Goal: Task Accomplishment & Management: Manage account settings

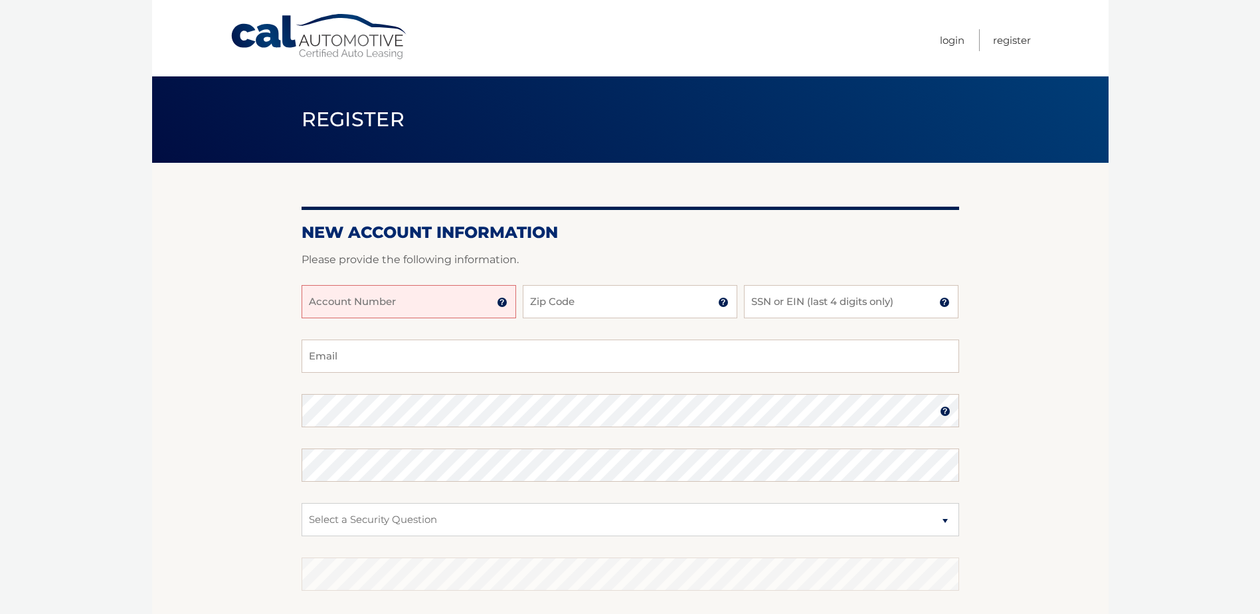
click at [390, 307] on input "Account Number" at bounding box center [408, 301] width 214 height 33
type input "44455858049"
click at [551, 309] on input "Zip Code" at bounding box center [630, 301] width 214 height 33
type input "10314"
click at [784, 303] on input "SSN or EIN (last 4 digits only)" at bounding box center [851, 301] width 214 height 33
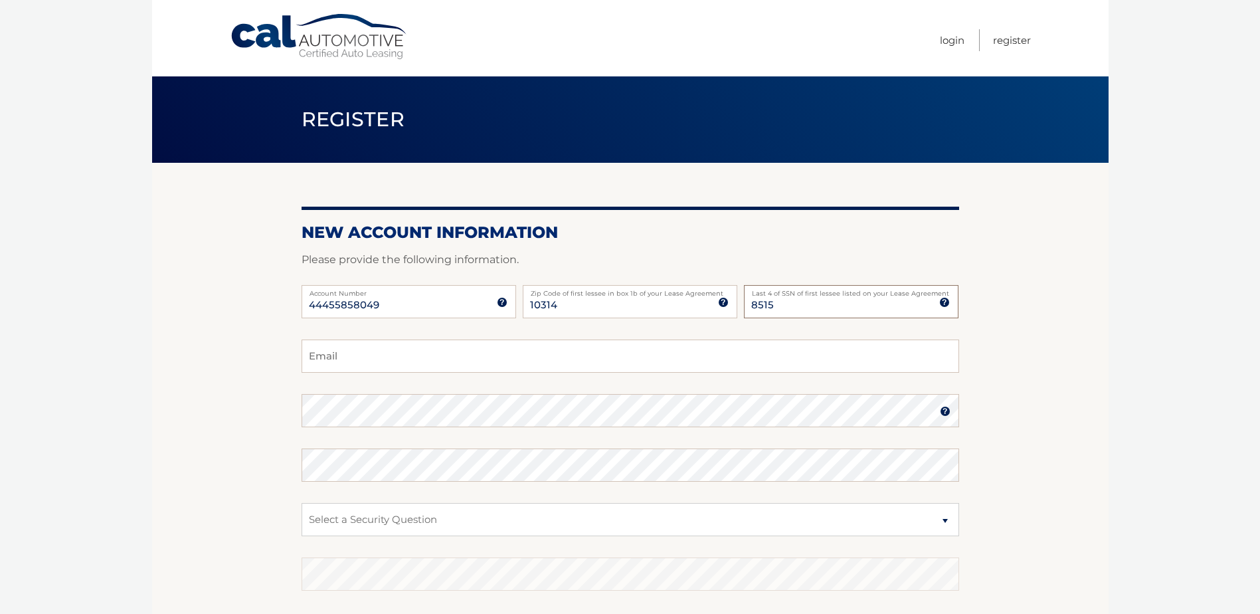
type input "8515"
click at [359, 357] on input "Email" at bounding box center [629, 355] width 657 height 33
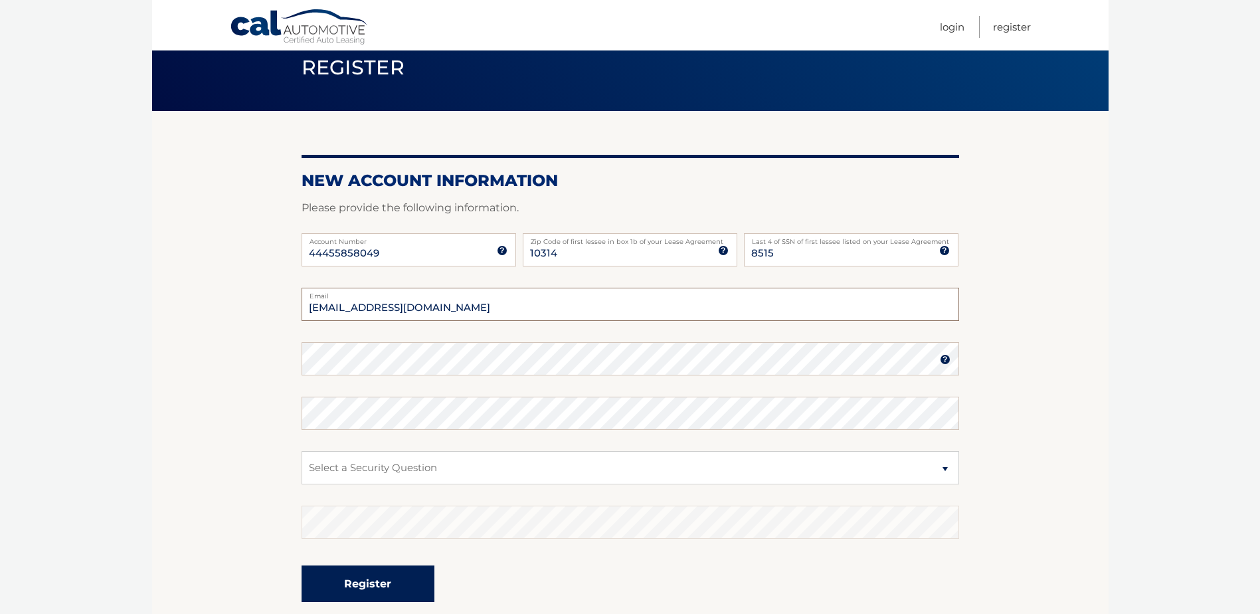
scroll to position [133, 0]
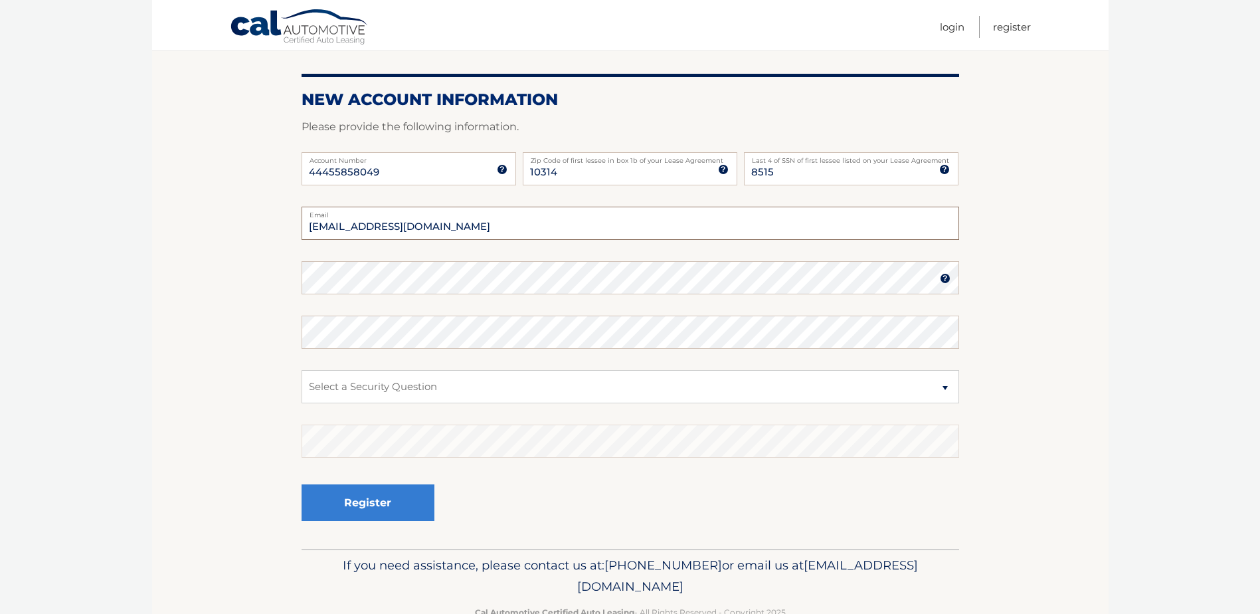
type input "bgh600@aol.com"
click at [941, 279] on img at bounding box center [945, 278] width 11 height 11
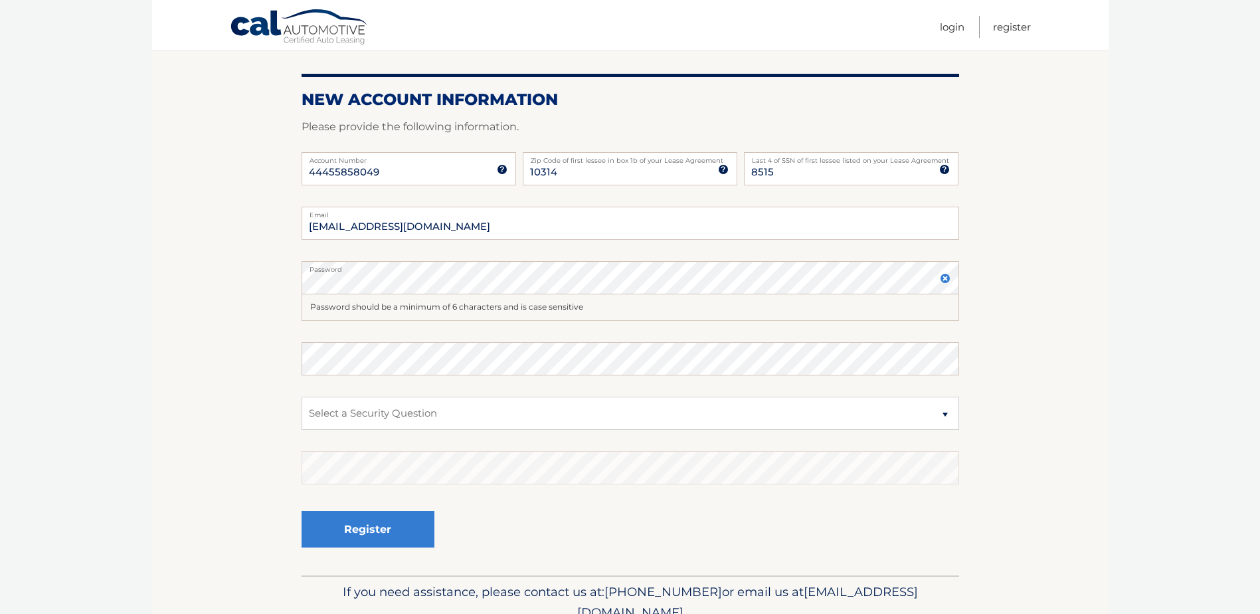
click at [941, 279] on img at bounding box center [945, 278] width 11 height 11
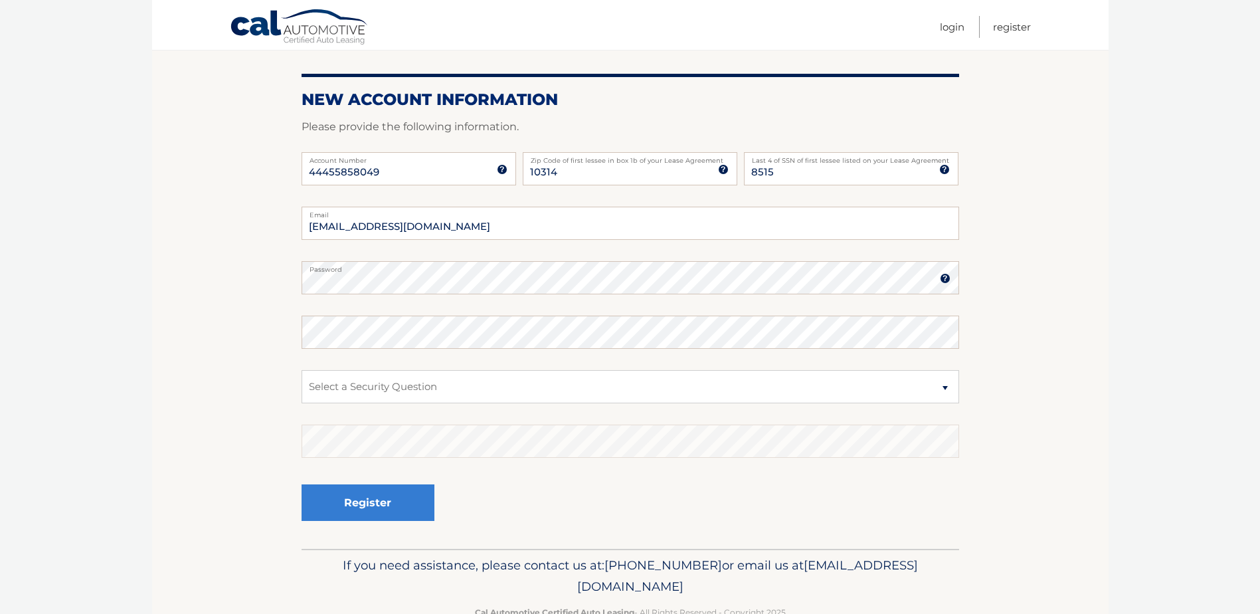
click at [945, 281] on img at bounding box center [945, 278] width 11 height 11
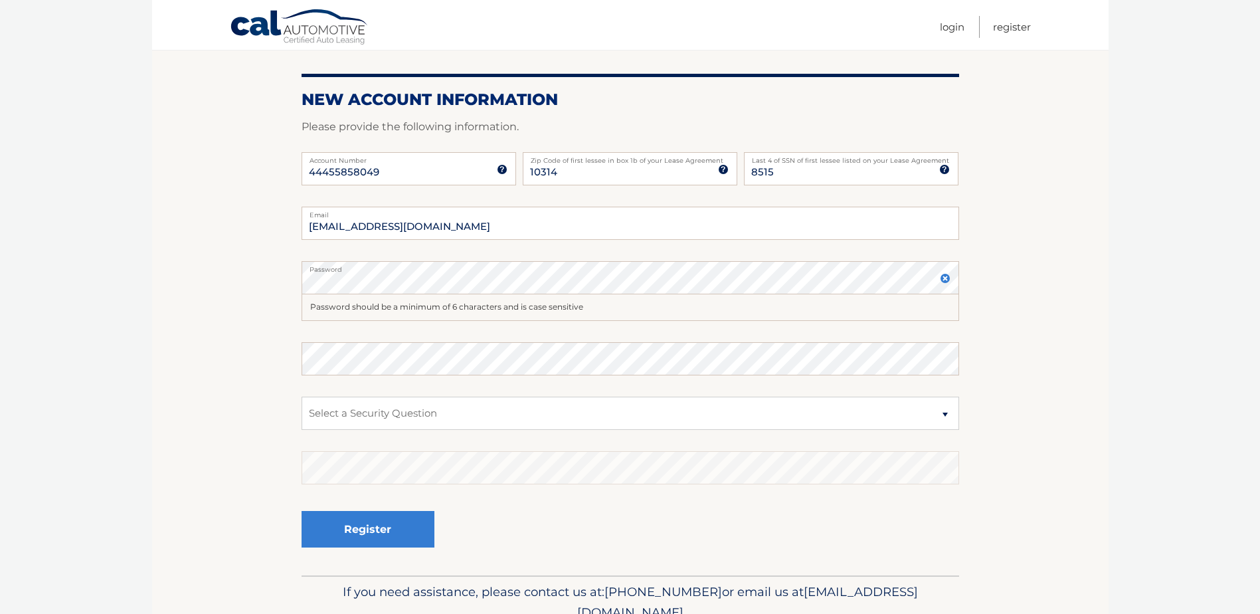
click at [404, 306] on div "Password should be a minimum of 6 characters and is case sensitive" at bounding box center [629, 307] width 657 height 27
click at [246, 276] on section "New Account Information Please provide the following information. 44455858049 A…" at bounding box center [630, 302] width 956 height 545
click at [940, 284] on img at bounding box center [945, 278] width 11 height 11
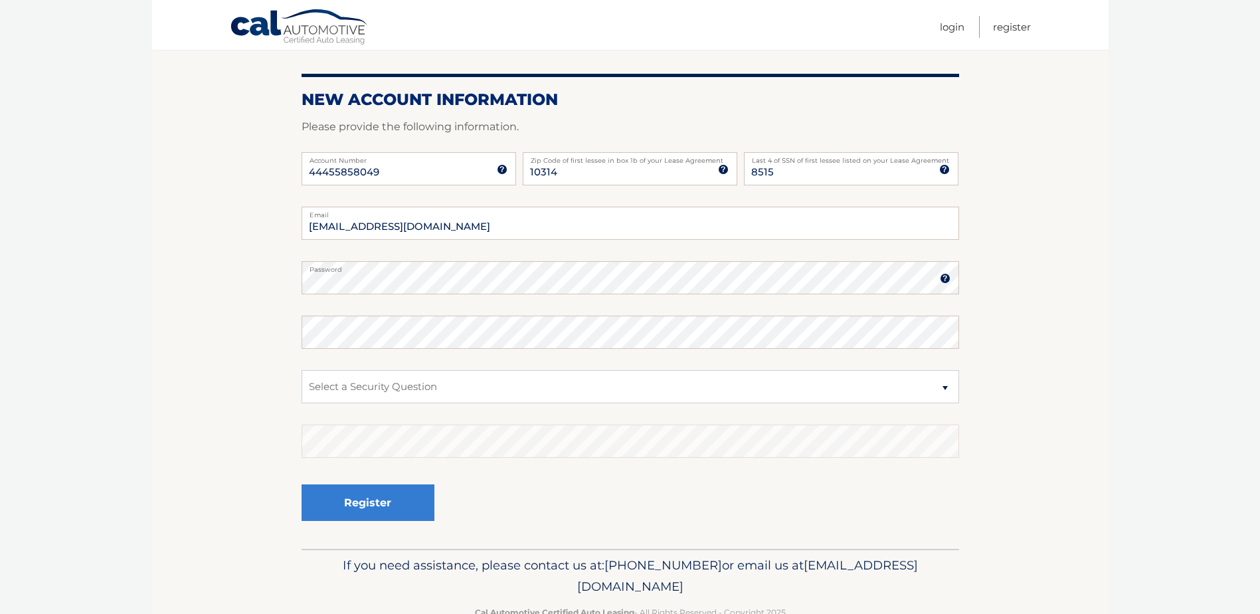
click at [942, 276] on img at bounding box center [945, 278] width 11 height 11
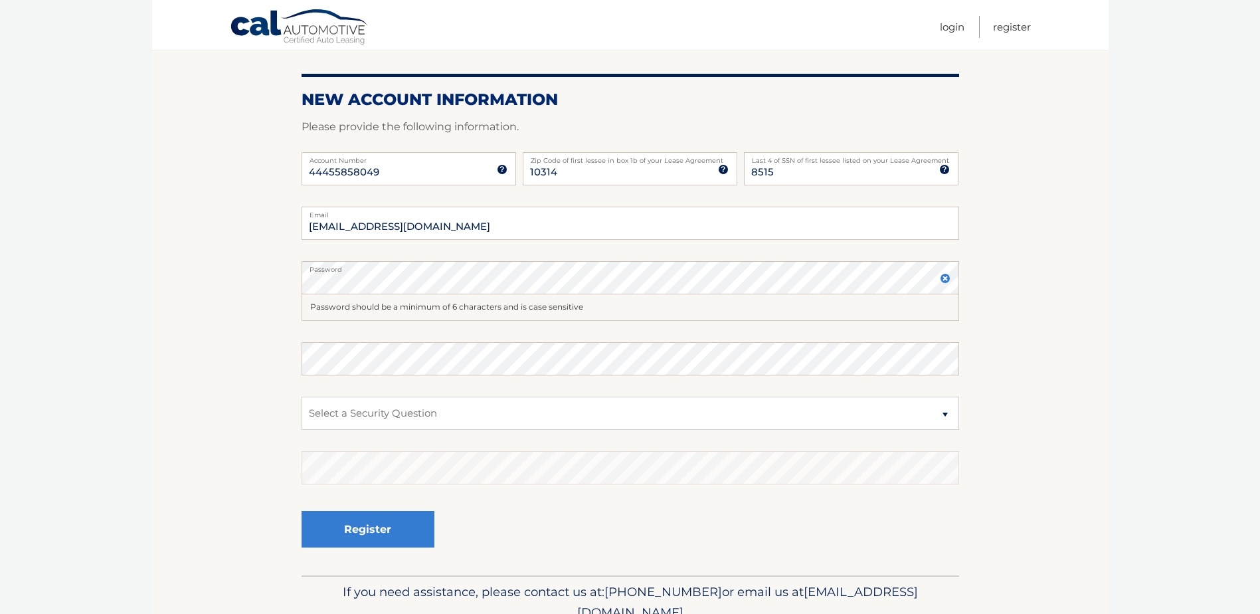
click at [947, 276] on img at bounding box center [945, 278] width 11 height 11
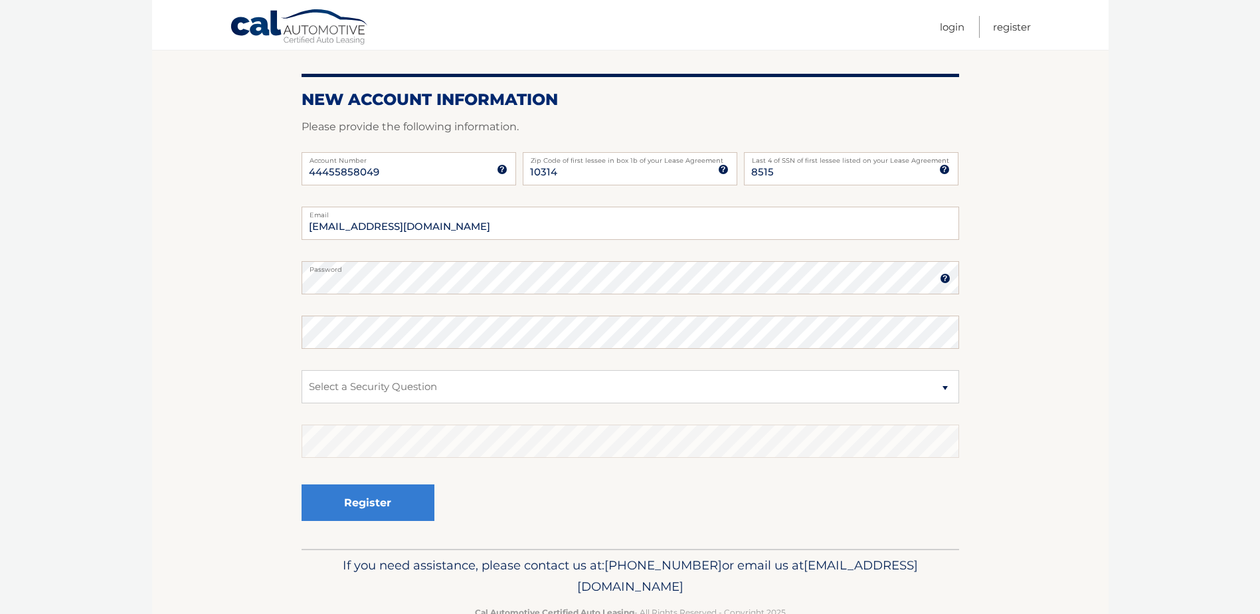
click at [983, 272] on section "New Account Information Please provide the following information. 44455858049 A…" at bounding box center [630, 289] width 956 height 519
click at [268, 280] on section "New Account Information Please provide the following information. 44455858049 A…" at bounding box center [630, 289] width 956 height 519
click at [391, 387] on select "Select a Security Question What was the name of your elementary school? What is…" at bounding box center [629, 386] width 657 height 33
click at [330, 383] on select "Select a Security Question What was the name of your elementary school? What is…" at bounding box center [629, 386] width 657 height 33
click at [352, 378] on select "Select a Security Question What was the name of your elementary school? What is…" at bounding box center [629, 386] width 657 height 33
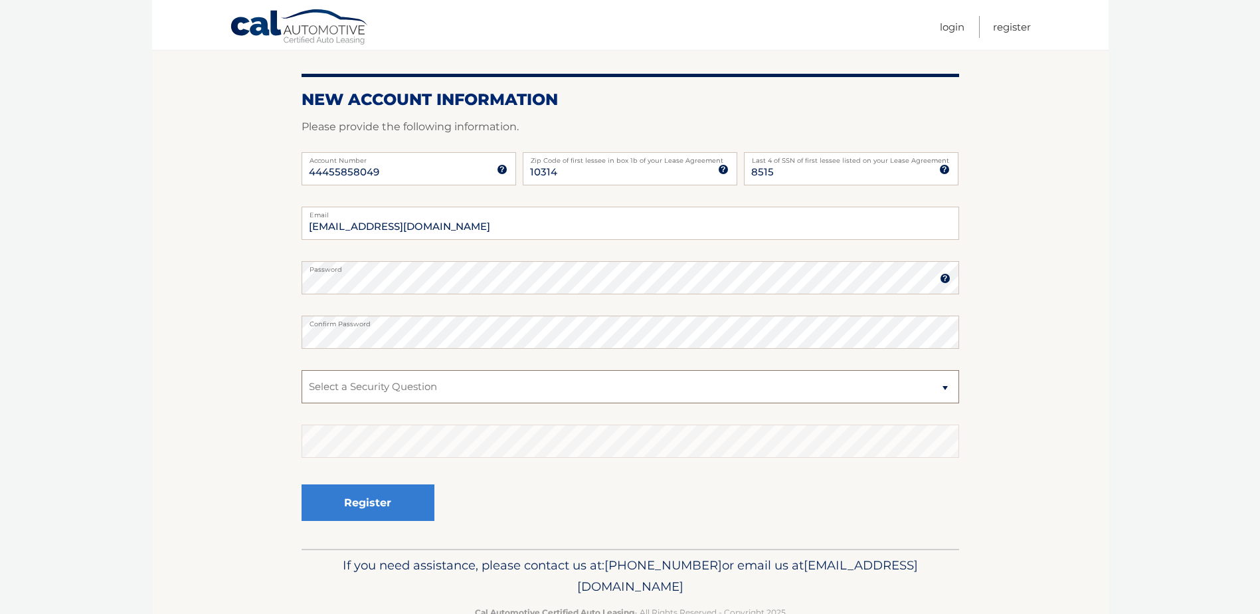
select select "1"
click at [301, 370] on select "Select a Security Question What was the name of your elementary school? What is…" at bounding box center [629, 386] width 657 height 33
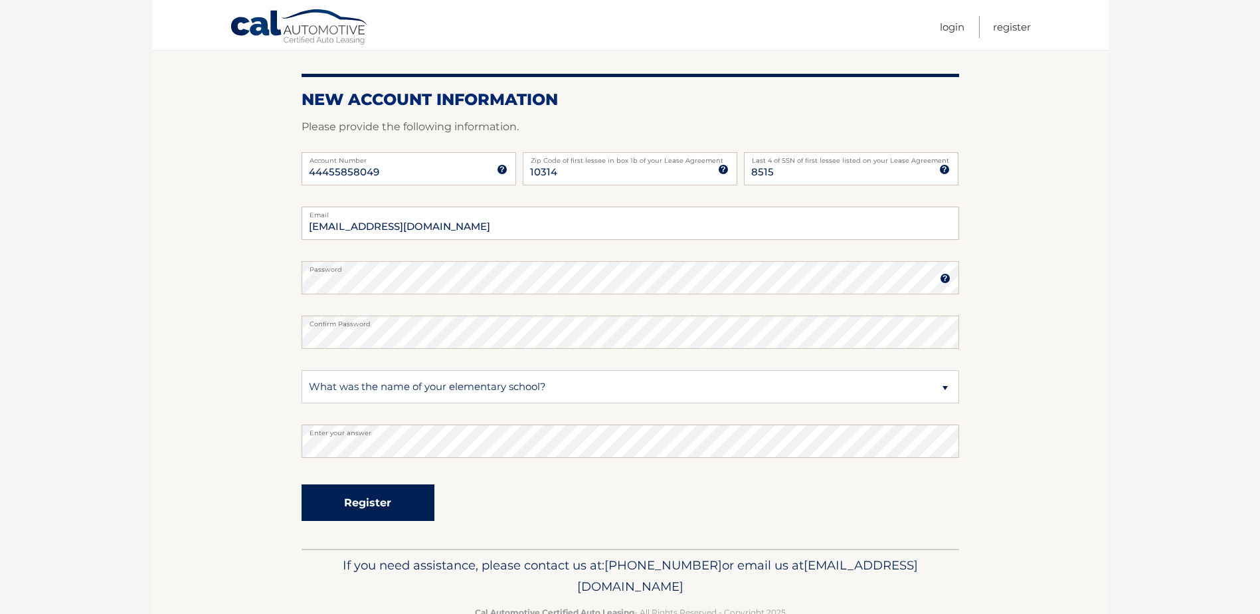
click at [381, 503] on button "Register" at bounding box center [367, 502] width 133 height 37
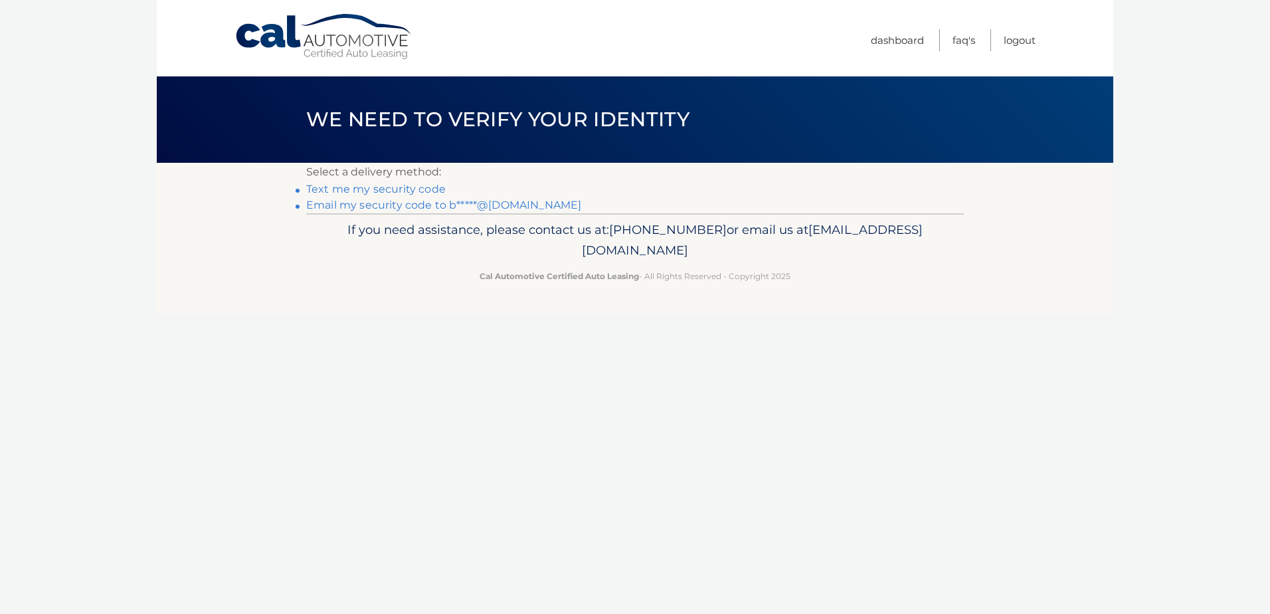
click at [406, 189] on link "Text me my security code" at bounding box center [375, 189] width 139 height 13
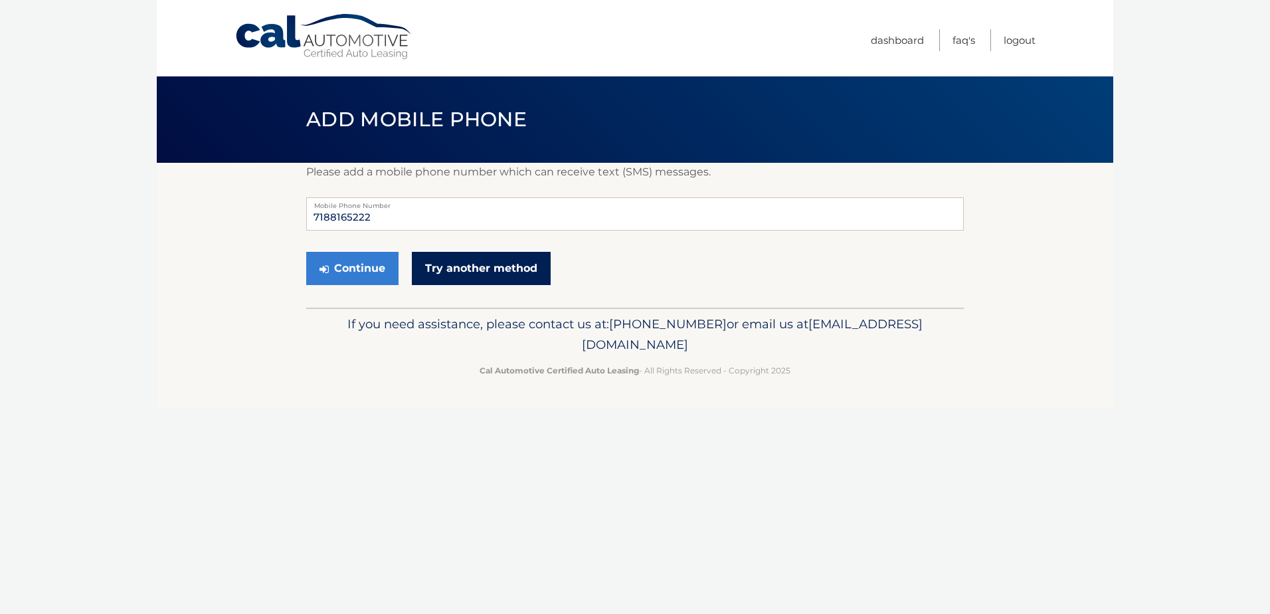
click at [446, 272] on link "Try another method" at bounding box center [481, 268] width 139 height 33
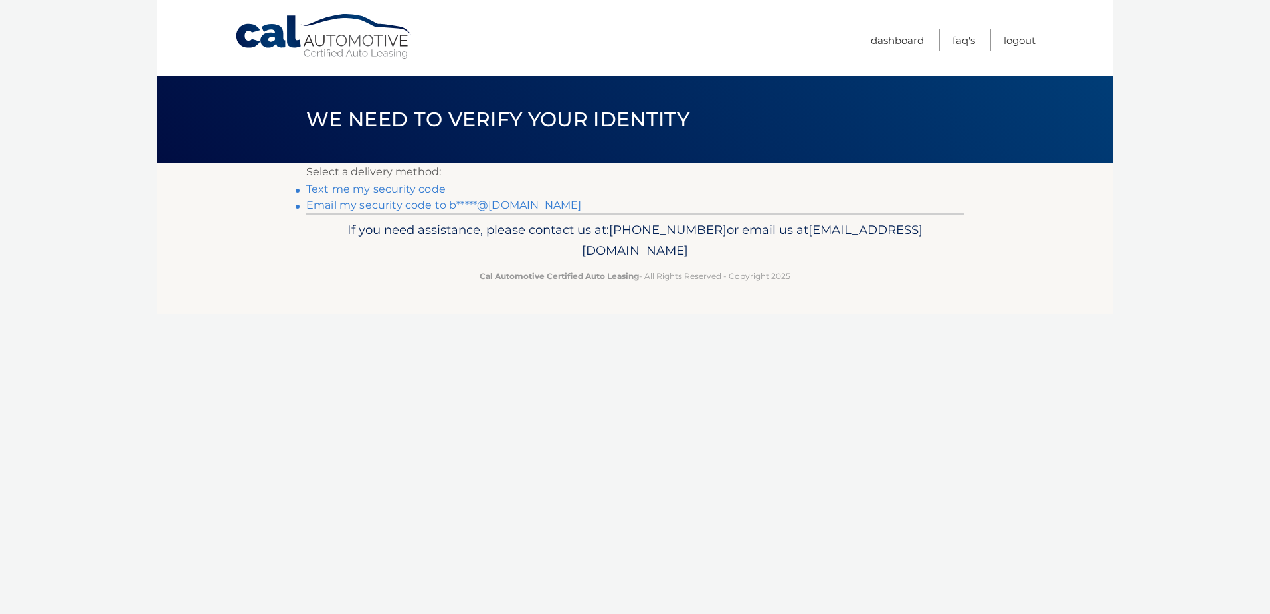
click at [399, 205] on link "Email my security code to b*****@aol.com" at bounding box center [443, 205] width 275 height 13
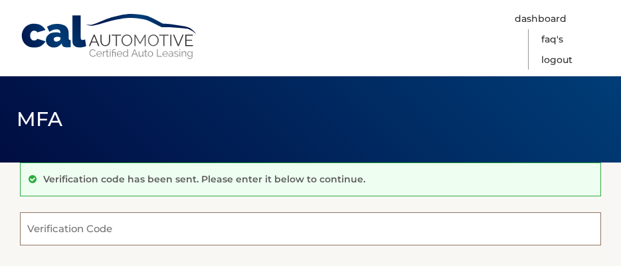
click at [35, 232] on input "Verification Code" at bounding box center [310, 228] width 581 height 33
type input "471979"
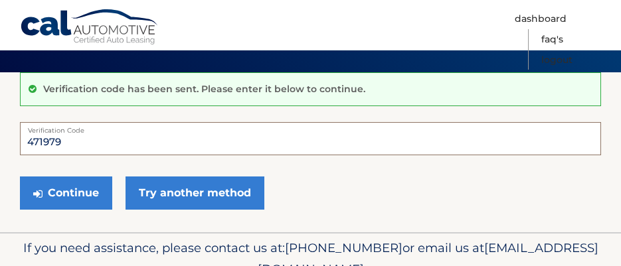
scroll to position [92, 0]
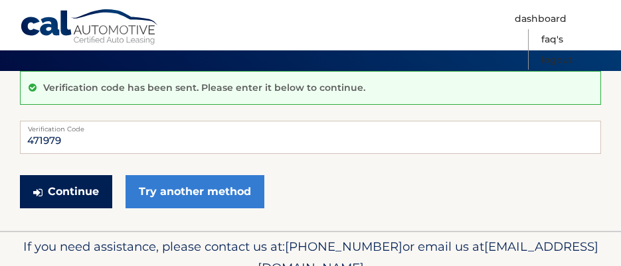
click at [54, 190] on button "Continue" at bounding box center [66, 191] width 92 height 33
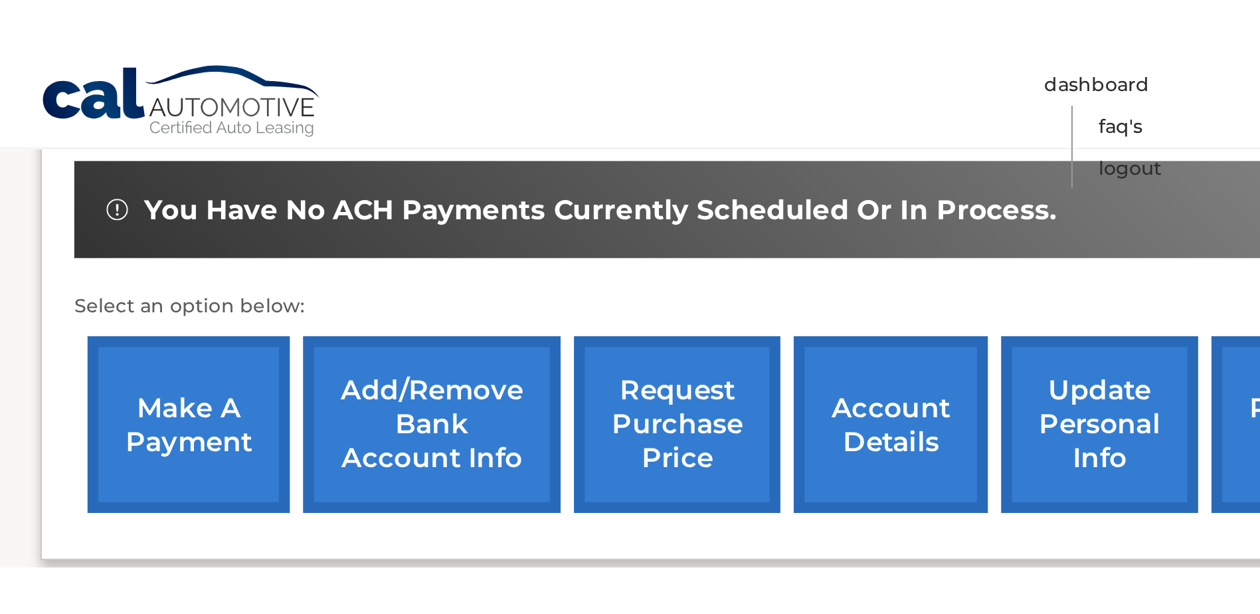
scroll to position [191, 0]
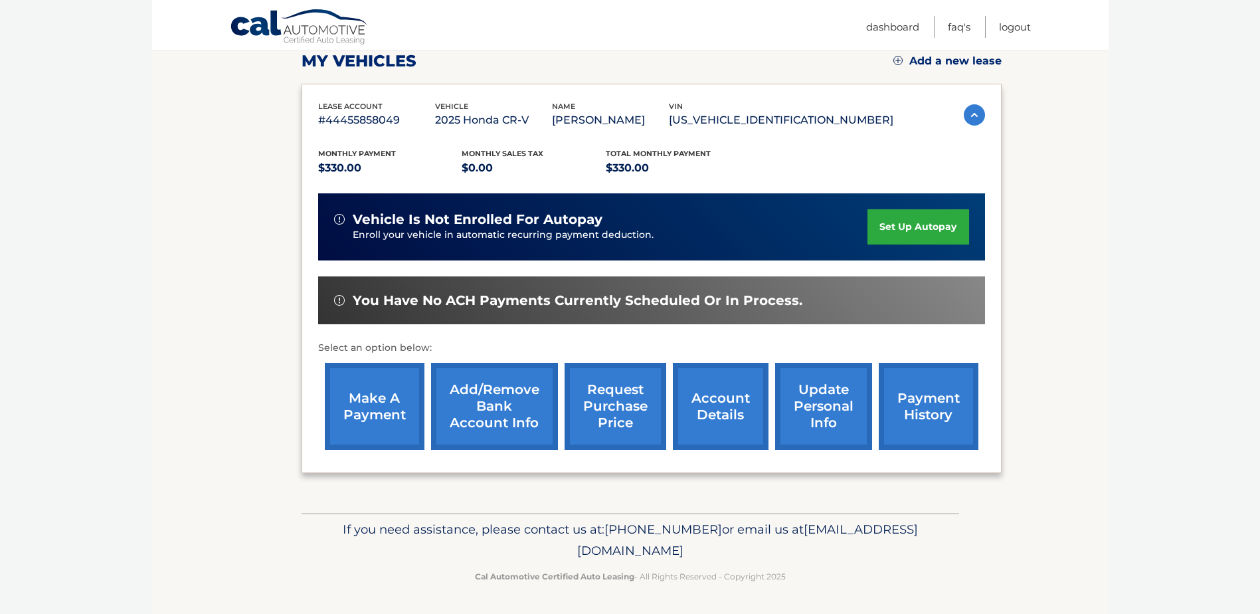
click at [620, 266] on link "payment history" at bounding box center [928, 406] width 100 height 87
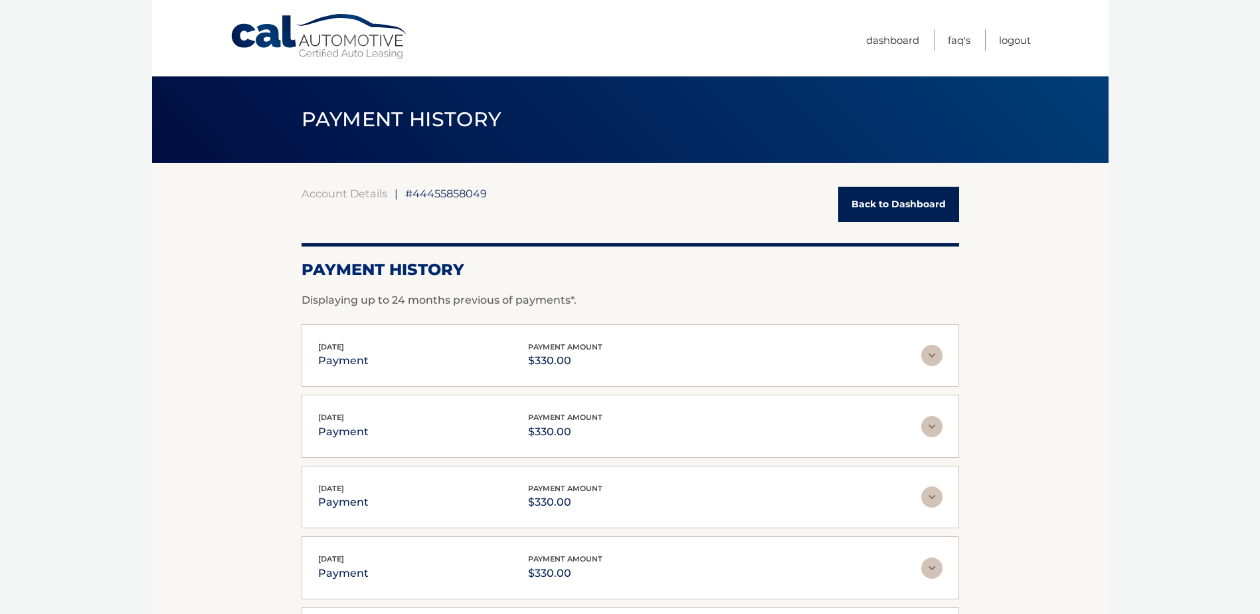
click at [910, 203] on link "Back to Dashboard" at bounding box center [898, 204] width 121 height 35
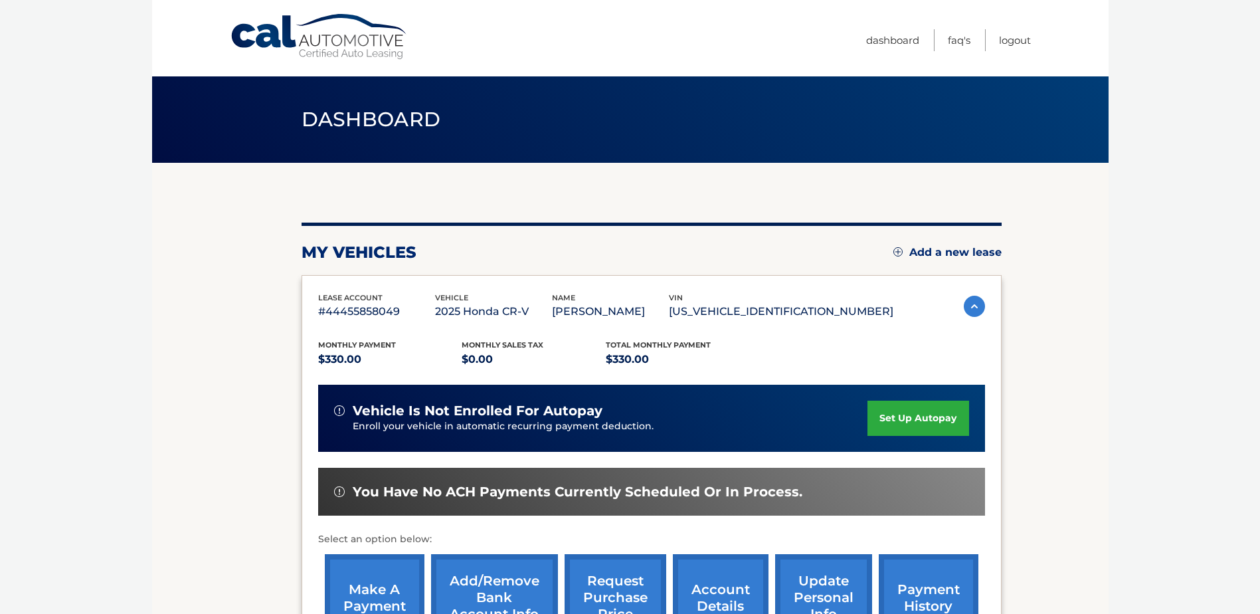
click at [544, 410] on span "vehicle is not enrolled for autopay" at bounding box center [478, 410] width 250 height 17
click at [970, 295] on div "lease account #44455858049 vehicle 2025 Honda CR-V name BRUCE HOMSEY vin 5J6RS4…" at bounding box center [651, 307] width 667 height 30
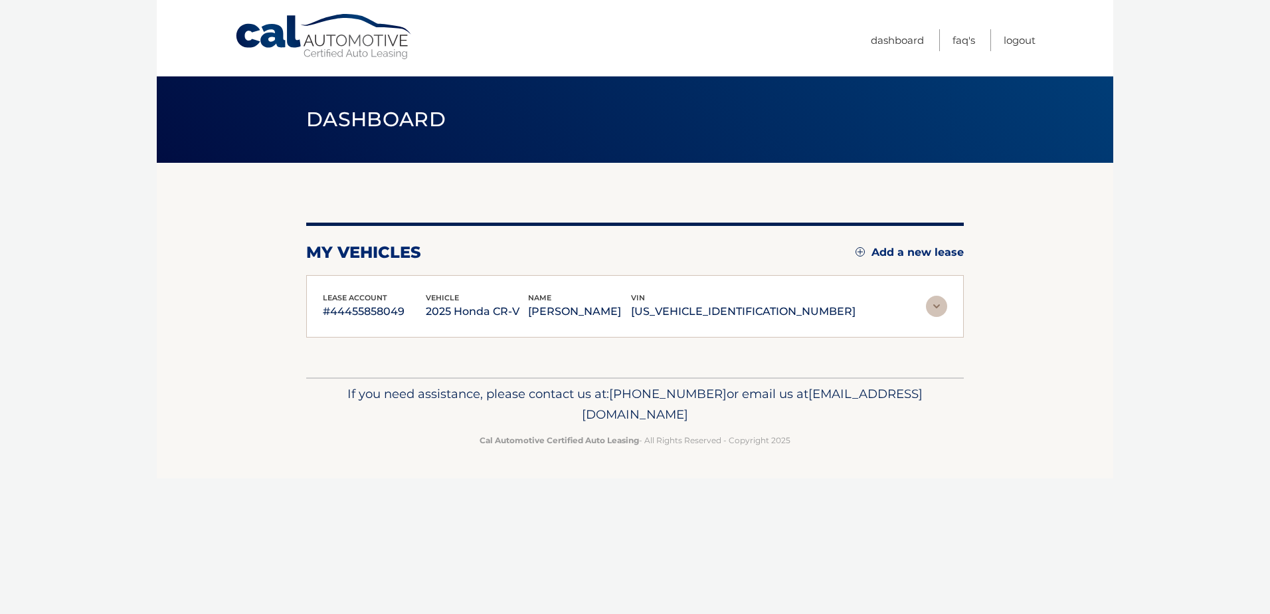
click at [970, 295] on section "You are registered for this site, but you haven't enrolled in online payments. …" at bounding box center [635, 270] width 956 height 214
click at [926, 308] on img at bounding box center [936, 305] width 21 height 21
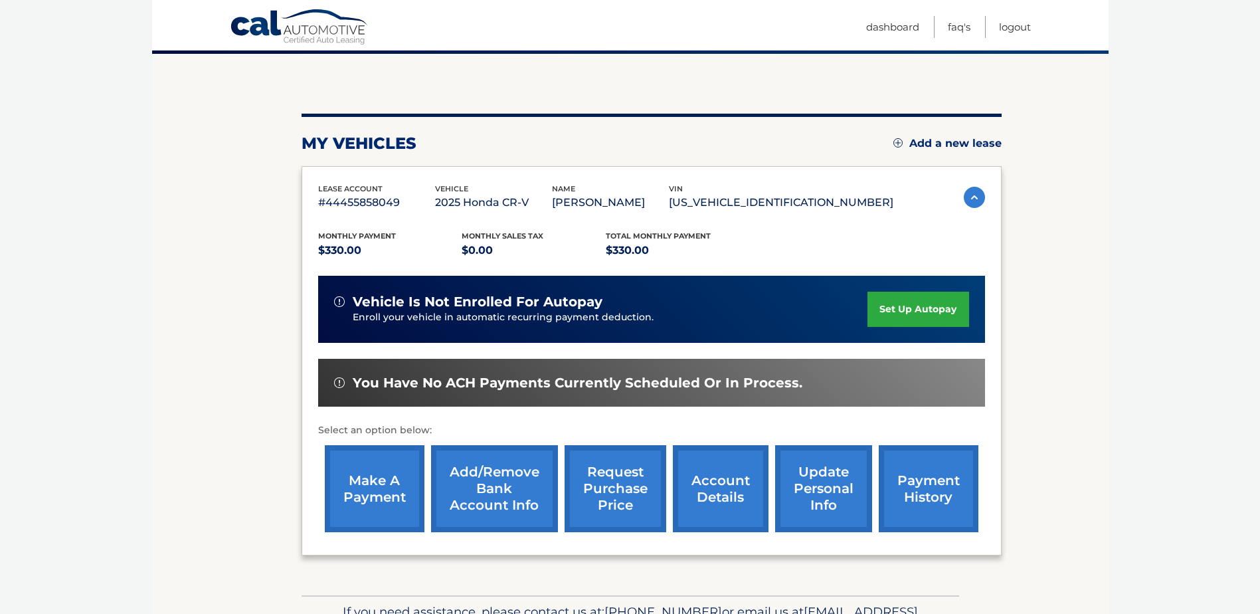
scroll to position [133, 0]
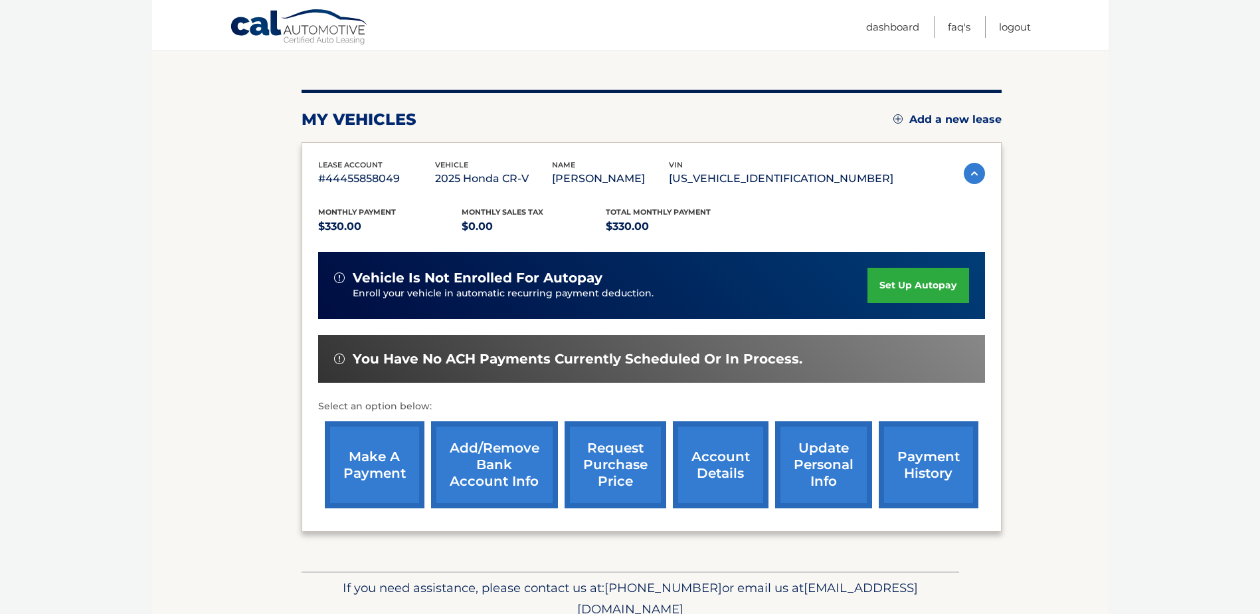
click at [716, 454] on link "account details" at bounding box center [721, 464] width 96 height 87
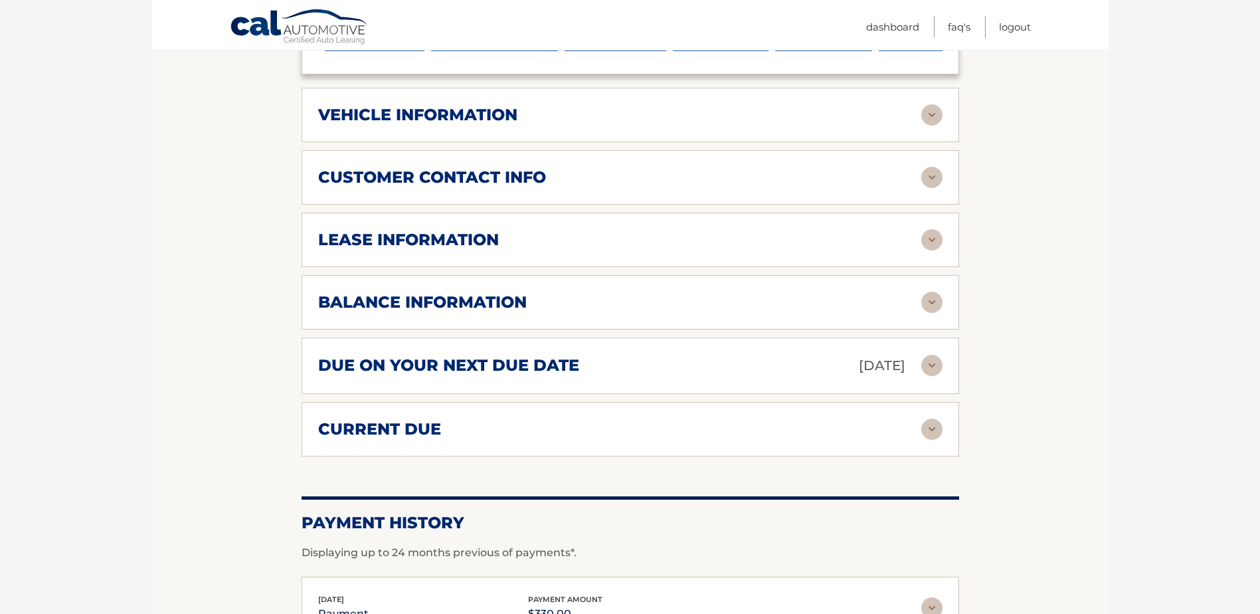
scroll to position [531, 0]
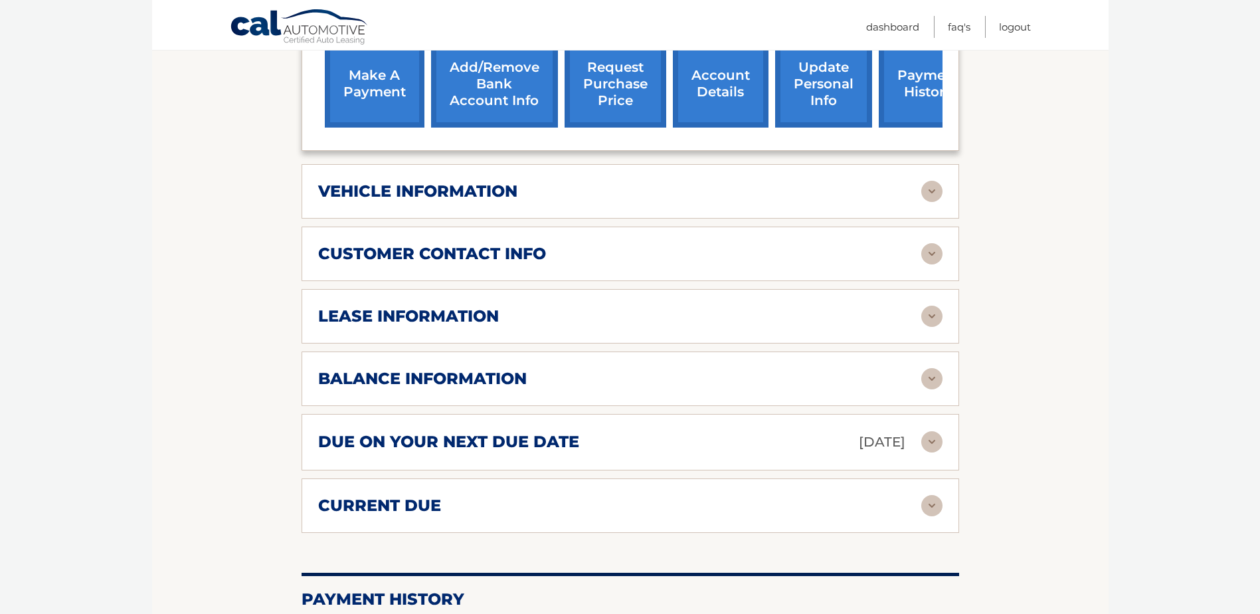
click at [930, 440] on img at bounding box center [931, 441] width 21 height 21
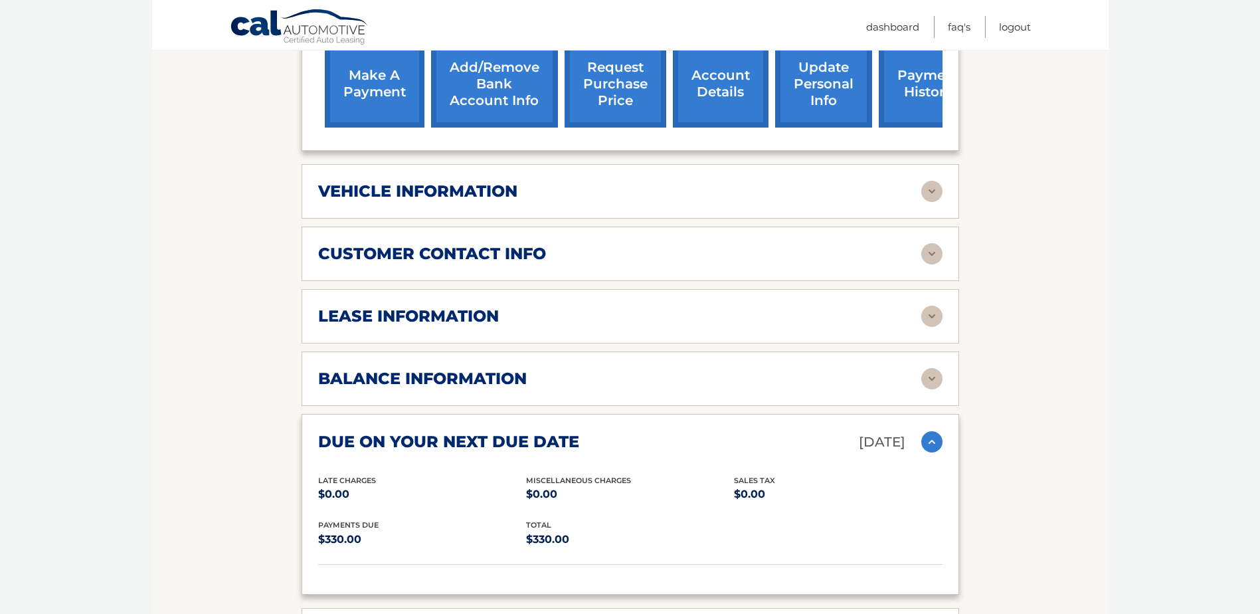
click at [382, 313] on h2 "lease information" at bounding box center [408, 316] width 181 height 20
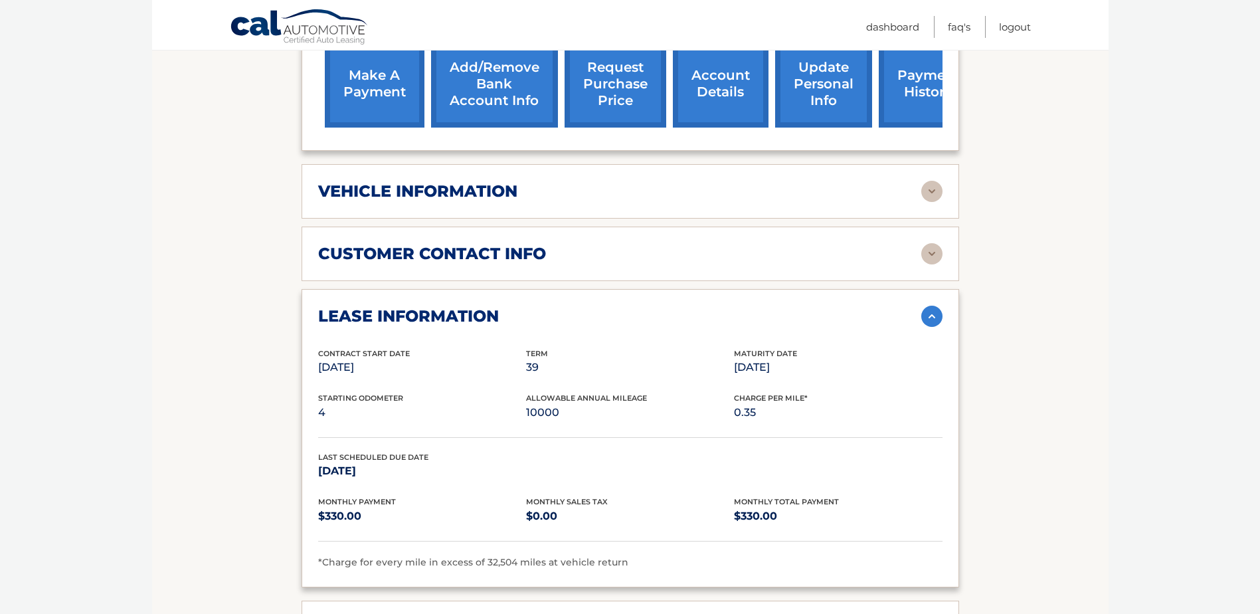
click at [428, 254] on h2 "customer contact info" at bounding box center [432, 254] width 228 height 20
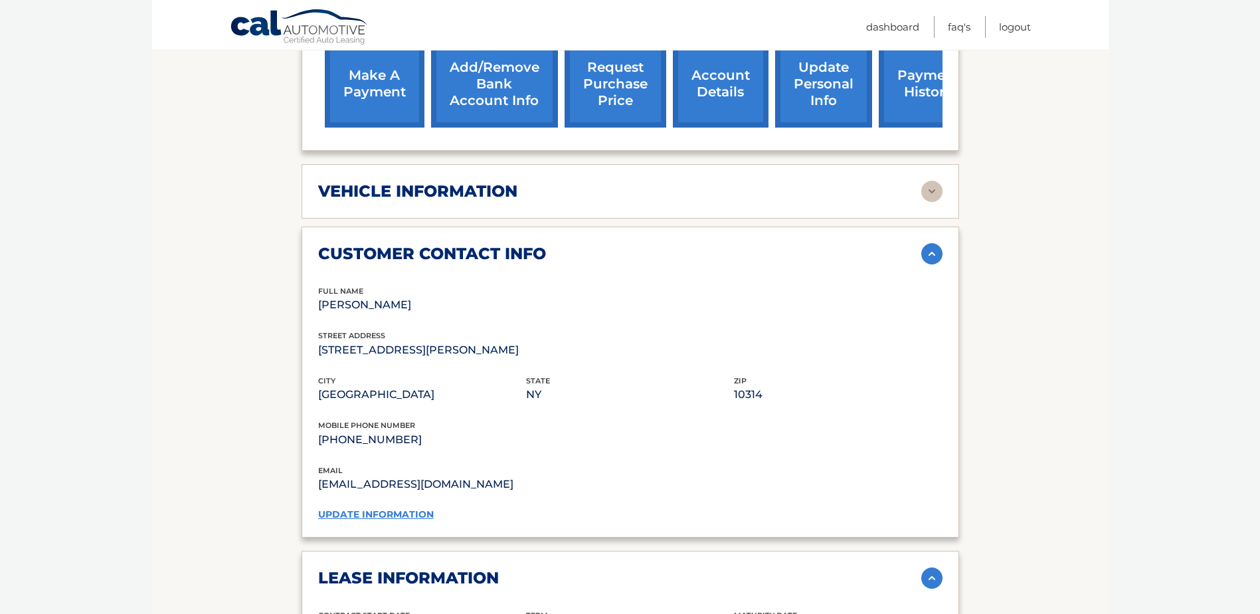
click at [381, 422] on span "mobile phone number" at bounding box center [366, 424] width 97 height 9
click at [383, 432] on p "[PHONE_NUMBER]" at bounding box center [630, 439] width 624 height 19
click at [399, 432] on p "[PHONE_NUMBER]" at bounding box center [630, 439] width 624 height 19
click at [370, 512] on link "update information" at bounding box center [376, 514] width 116 height 12
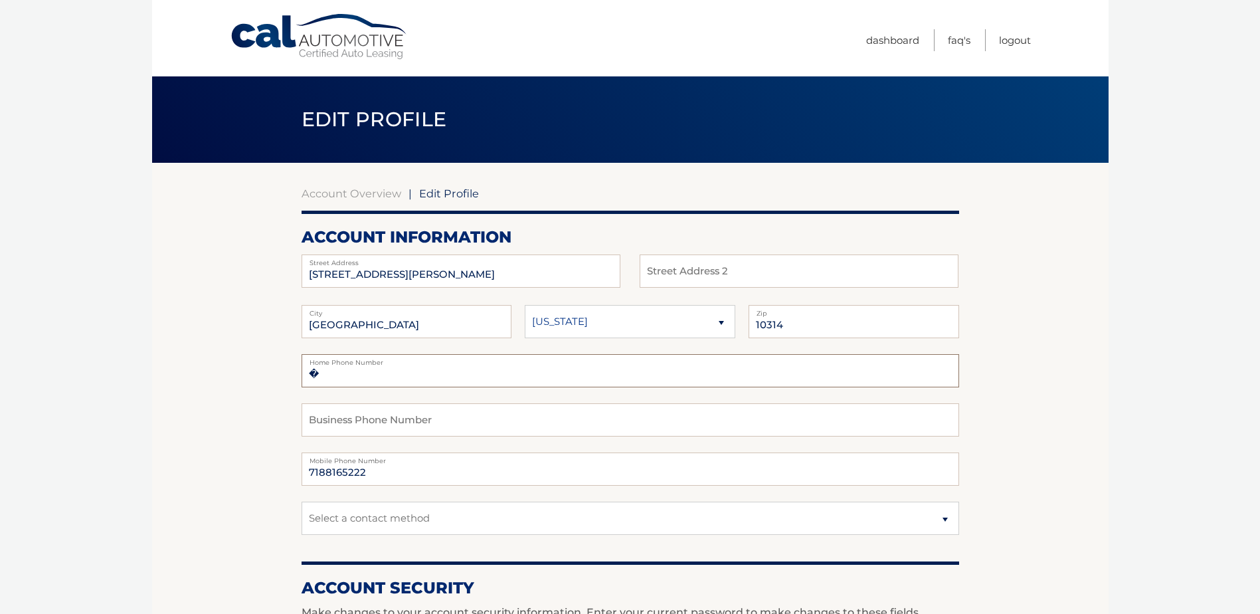
click at [344, 382] on input "�" at bounding box center [629, 370] width 657 height 33
type input "�7188165222"
click at [374, 477] on input "7188165222" at bounding box center [629, 468] width 657 height 33
drag, startPoint x: 373, startPoint y: 475, endPoint x: 323, endPoint y: 473, distance: 50.5
click at [323, 473] on input "7188165222" at bounding box center [629, 468] width 657 height 33
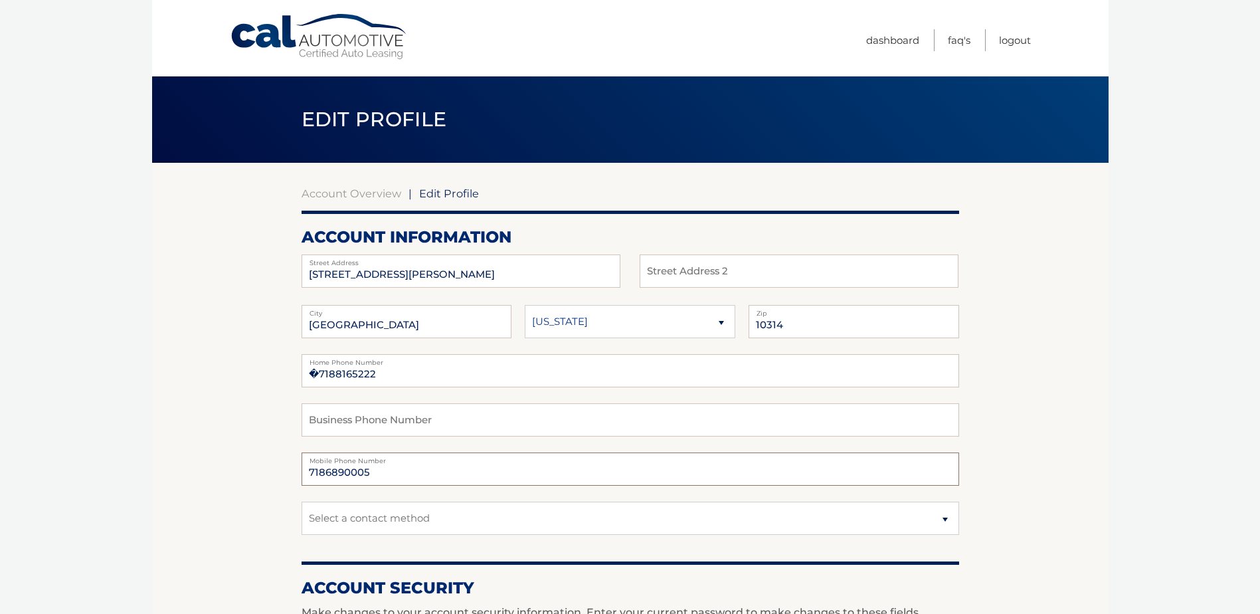
type input "7186890005"
click at [118, 472] on body "Cal Automotive Menu Dashboard FAQ's Logout | Zip" at bounding box center [630, 307] width 1260 height 614
click at [388, 519] on select "Select a contact method Mobile Home" at bounding box center [629, 517] width 657 height 33
select select "1"
click at [301, 501] on select "Select a contact method Mobile Home" at bounding box center [629, 517] width 657 height 33
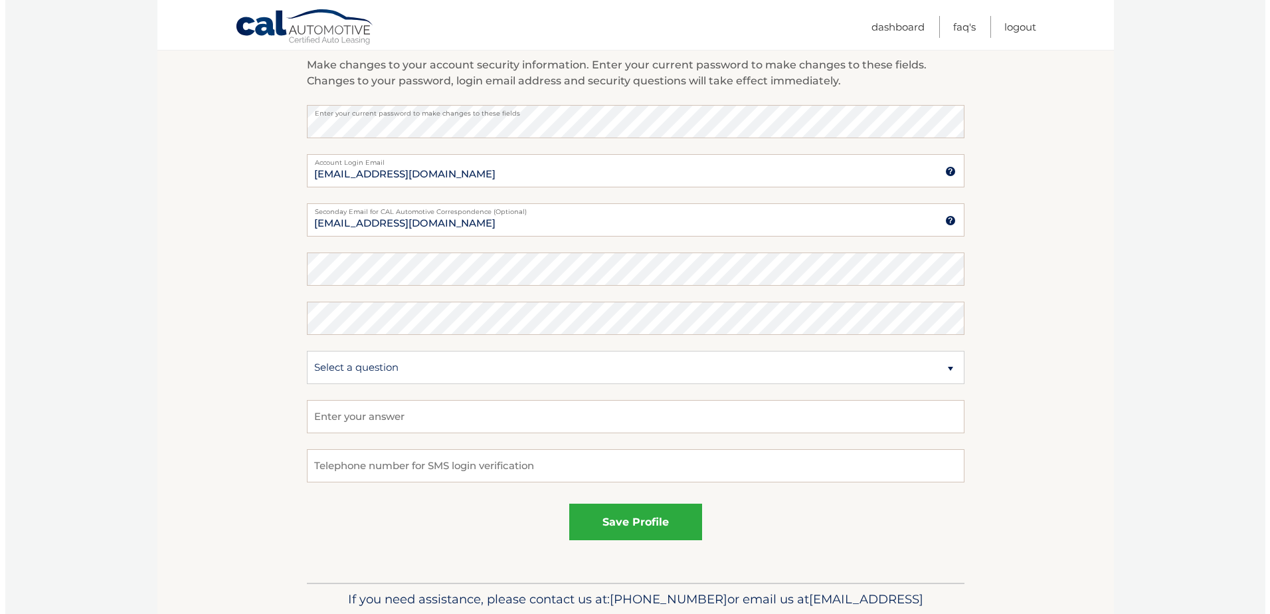
scroll to position [598, 0]
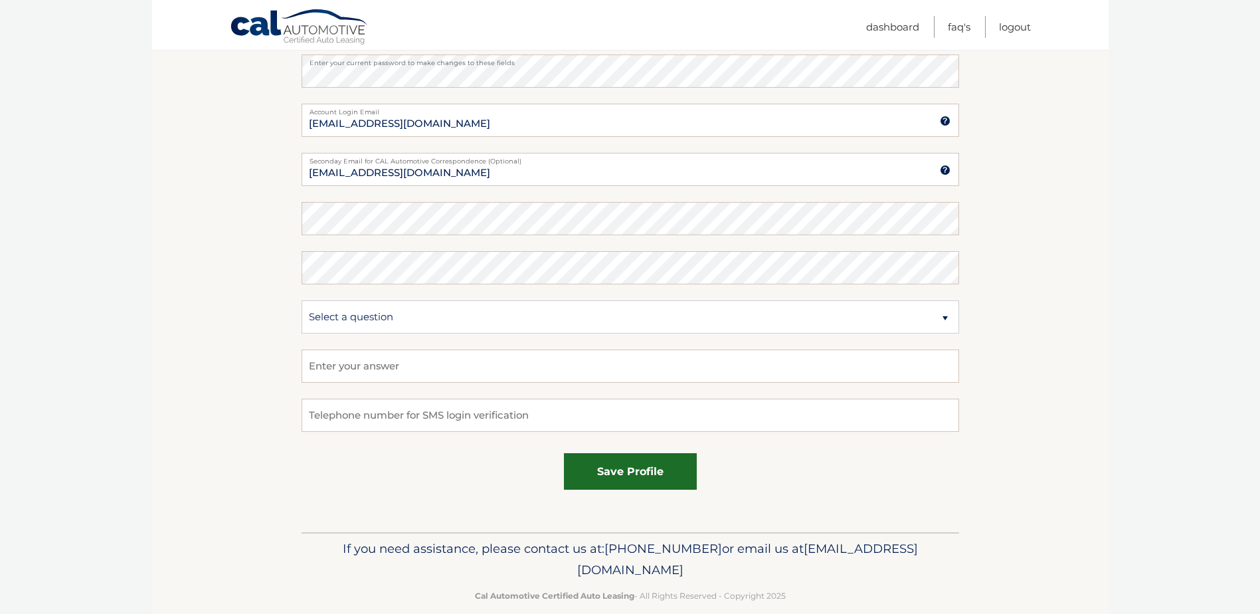
click at [635, 476] on button "save profile" at bounding box center [630, 471] width 133 height 37
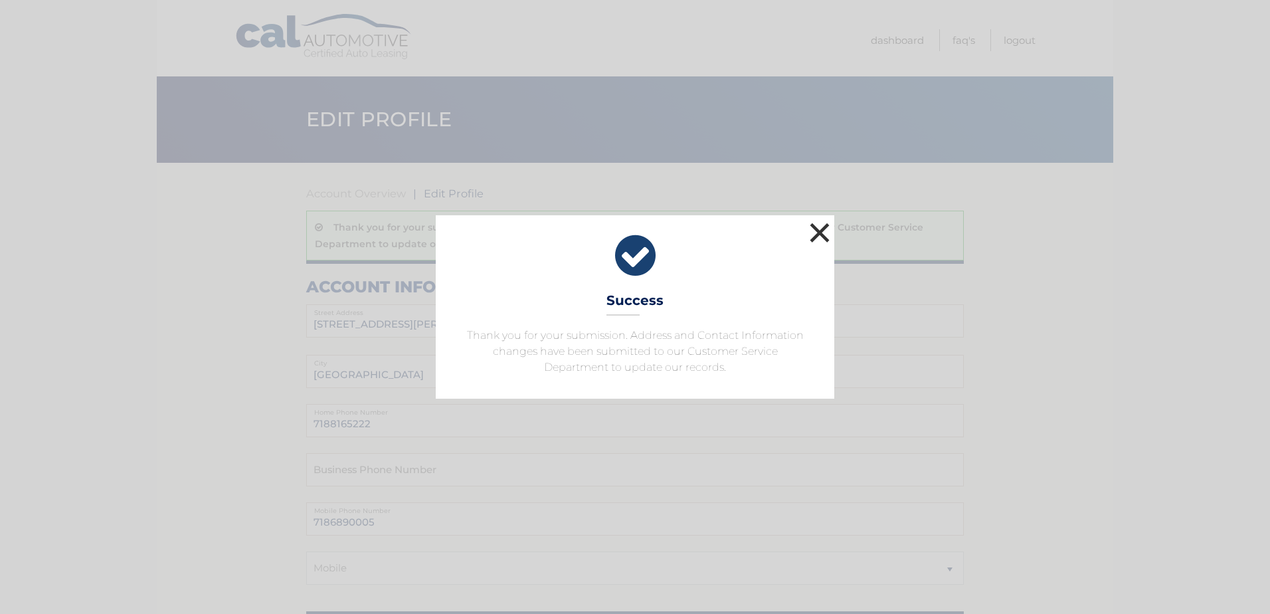
drag, startPoint x: 817, startPoint y: 221, endPoint x: 795, endPoint y: 248, distance: 34.9
click at [817, 222] on button "×" at bounding box center [819, 232] width 27 height 27
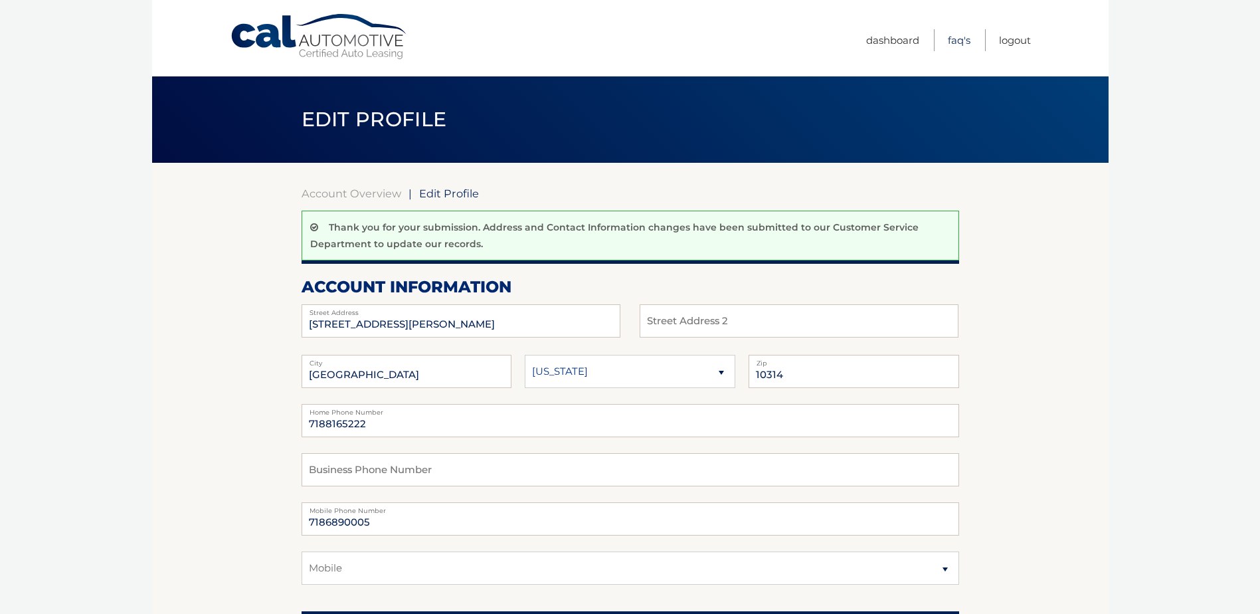
click at [963, 41] on link "FAQ's" at bounding box center [959, 40] width 23 height 22
